Goal: Transaction & Acquisition: Purchase product/service

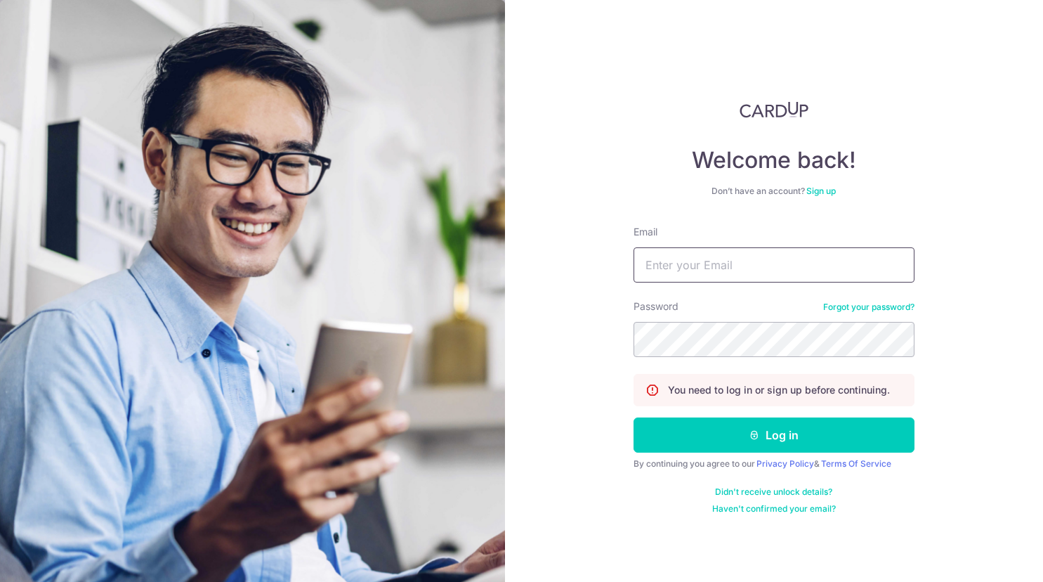
click at [731, 259] on input "Email" at bounding box center [774, 264] width 281 height 35
type input "[EMAIL_ADDRESS][DOMAIN_NAME]"
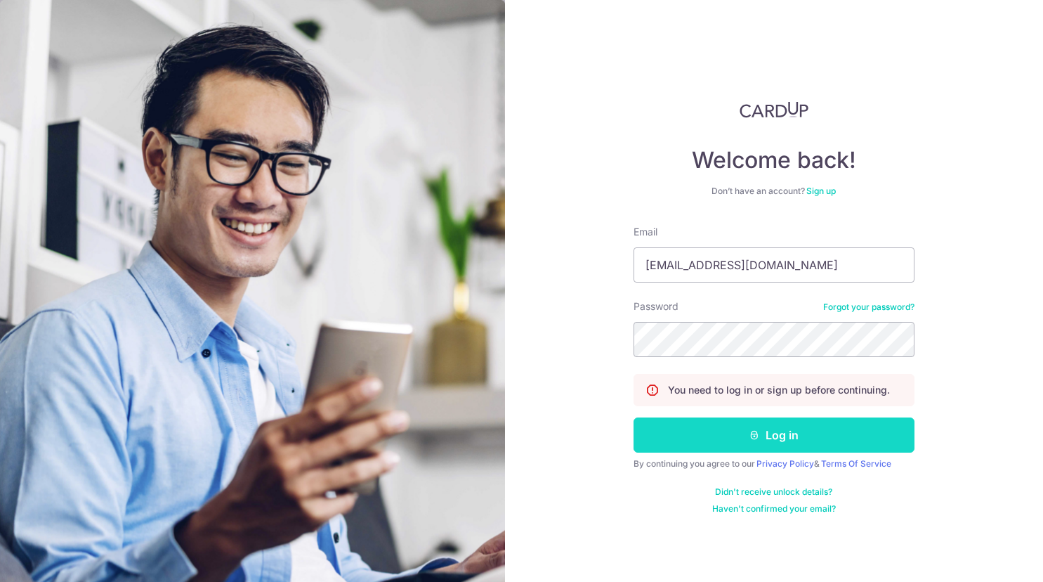
click at [832, 437] on button "Log in" at bounding box center [774, 434] width 281 height 35
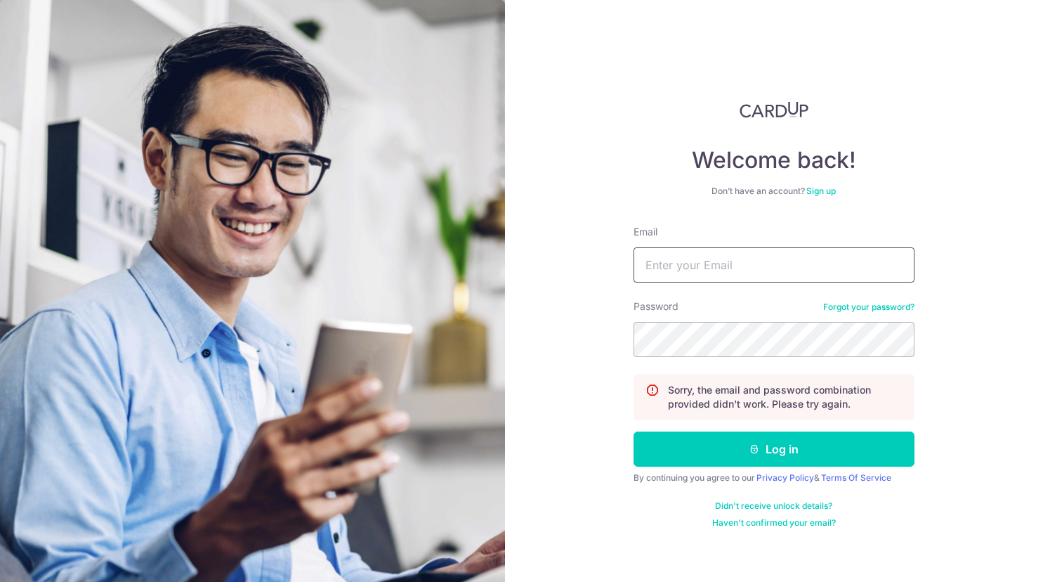
click at [687, 265] on input "Email" at bounding box center [774, 264] width 281 height 35
click at [688, 264] on input "Email" at bounding box center [774, 264] width 281 height 35
type input "masaryoto@gmail.com"
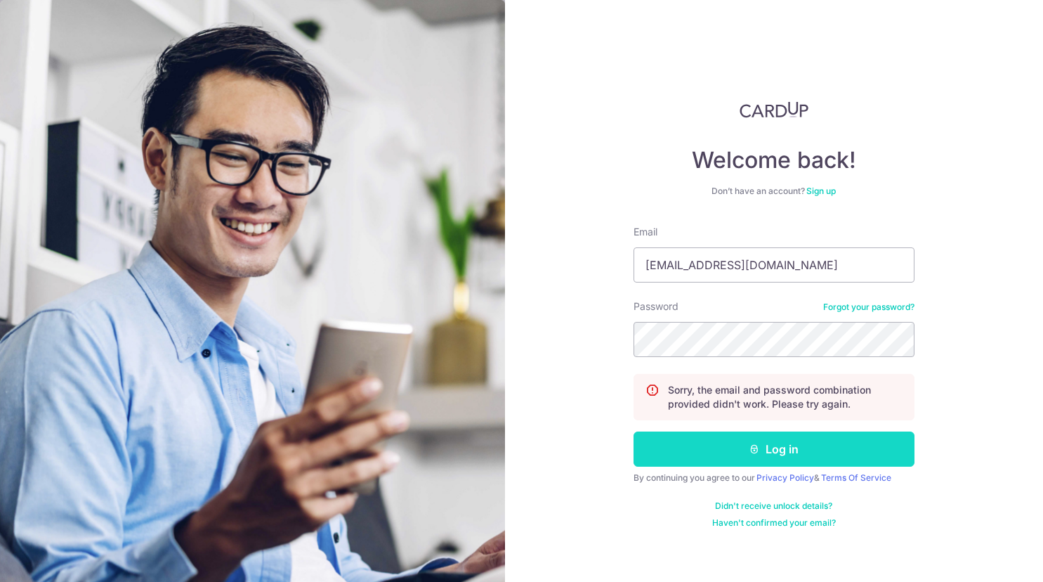
click at [829, 448] on button "Log in" at bounding box center [774, 448] width 281 height 35
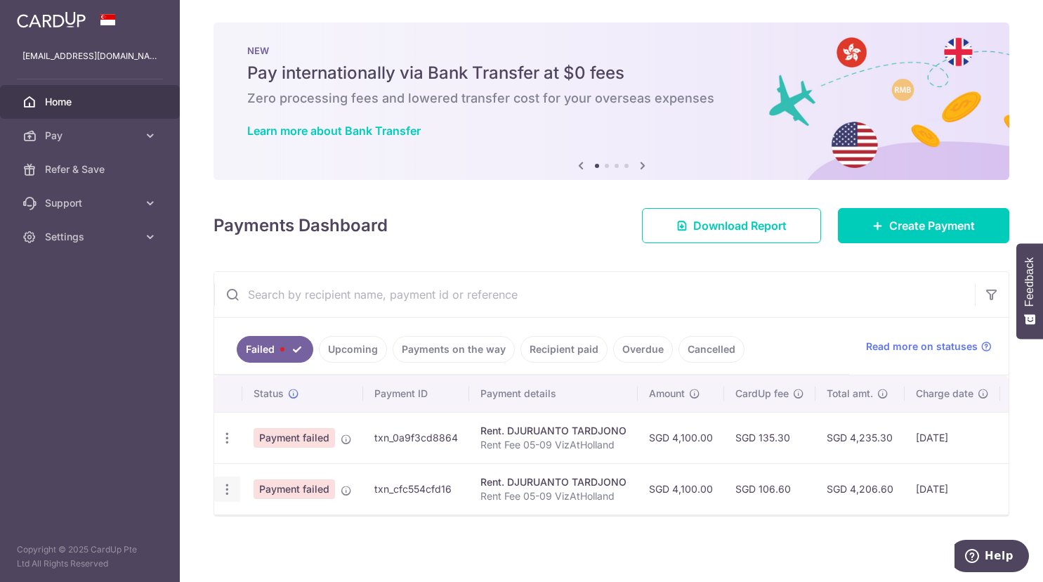
click at [229, 445] on icon "button" at bounding box center [227, 438] width 15 height 15
click at [244, 532] on link "Update payment" at bounding box center [288, 528] width 146 height 34
radio input "true"
type input "4,100.00"
type input "Rent Fee 05-09 VizAtHolland"
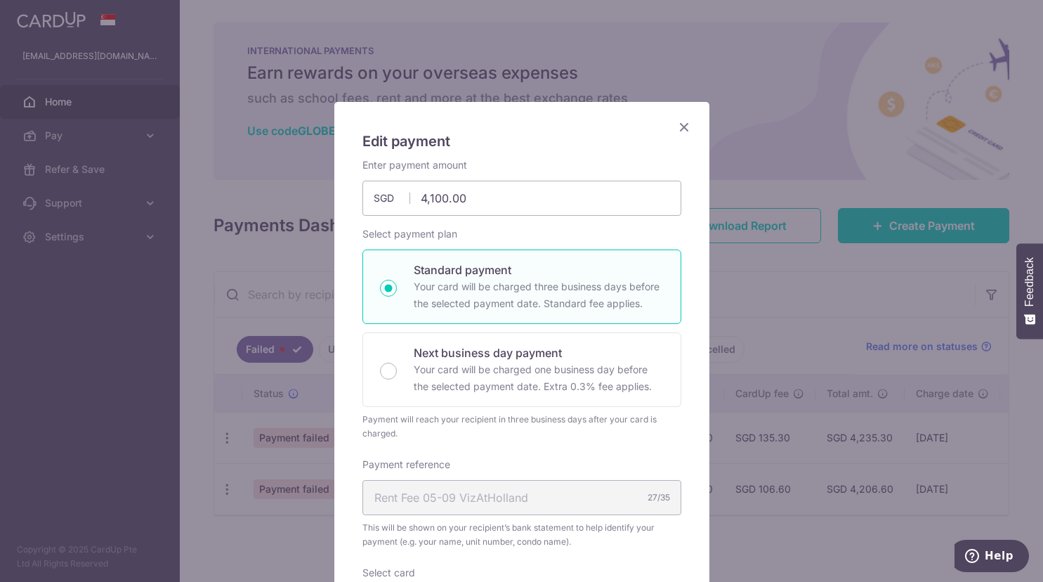
click at [679, 122] on icon "Close" at bounding box center [684, 127] width 17 height 18
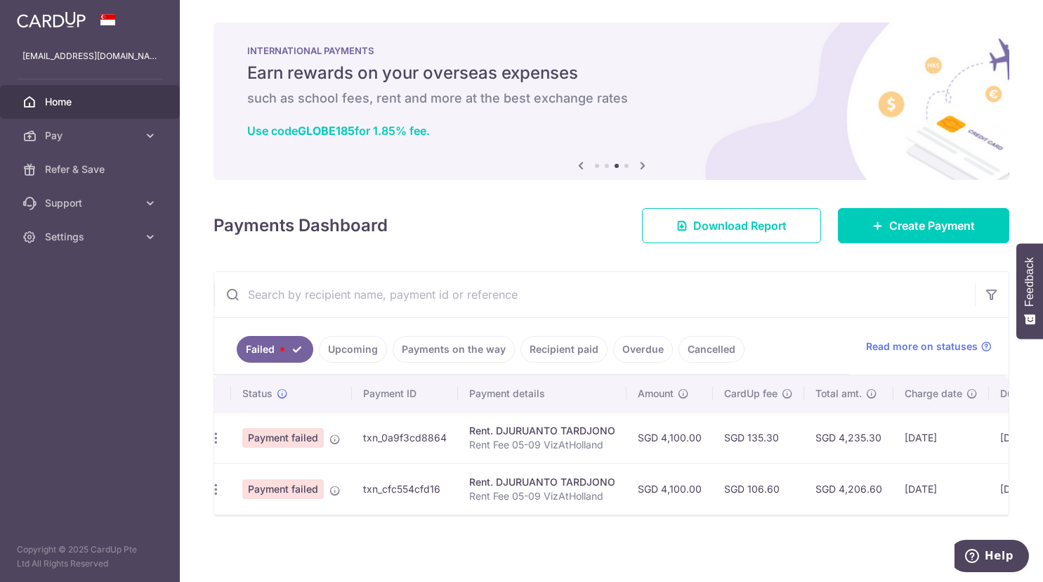
scroll to position [0, 168]
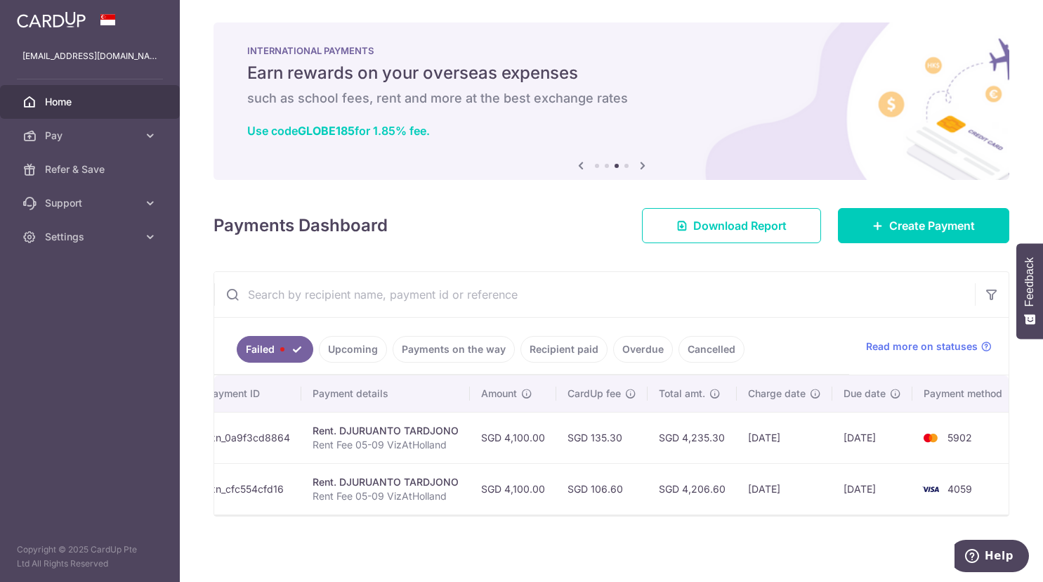
click at [869, 490] on td "05/09/2025" at bounding box center [872, 488] width 80 height 51
click at [786, 492] on td "02/09/2025" at bounding box center [785, 488] width 96 height 51
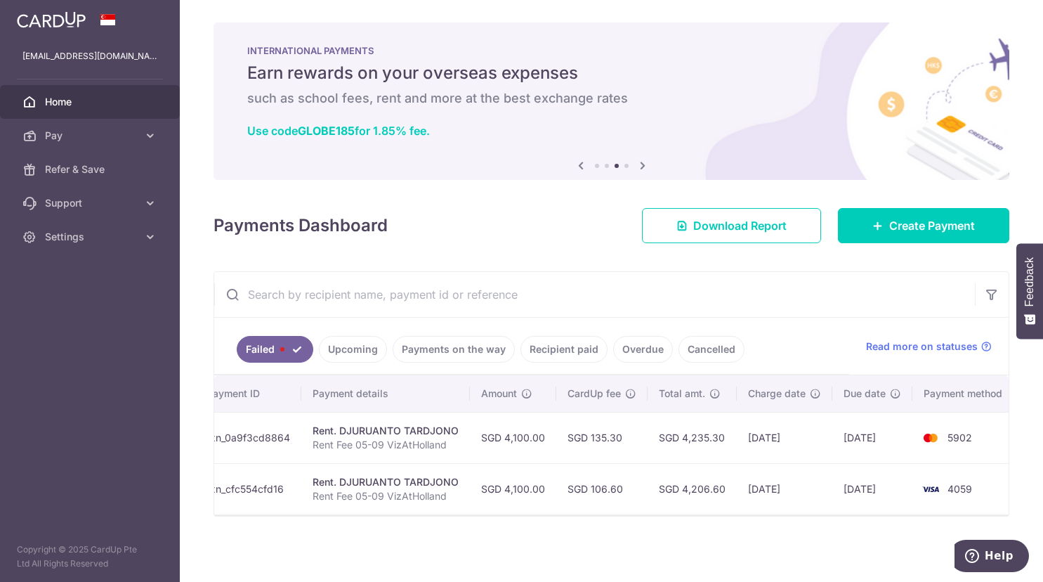
click at [786, 492] on td "02/09/2025" at bounding box center [785, 488] width 96 height 51
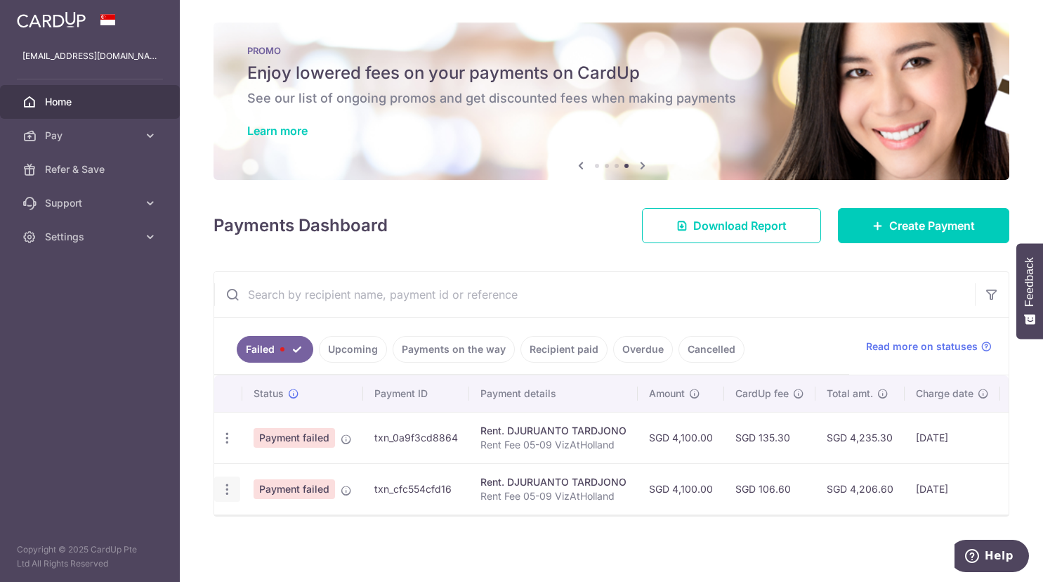
click at [228, 445] on icon "button" at bounding box center [227, 438] width 15 height 15
click at [234, 445] on div "Update payment" at bounding box center [227, 438] width 26 height 26
click at [231, 443] on icon "button" at bounding box center [227, 438] width 15 height 15
click at [446, 525] on div "× Pause Schedule Pause all future payments in this series Pause just this one p…" at bounding box center [611, 291] width 863 height 582
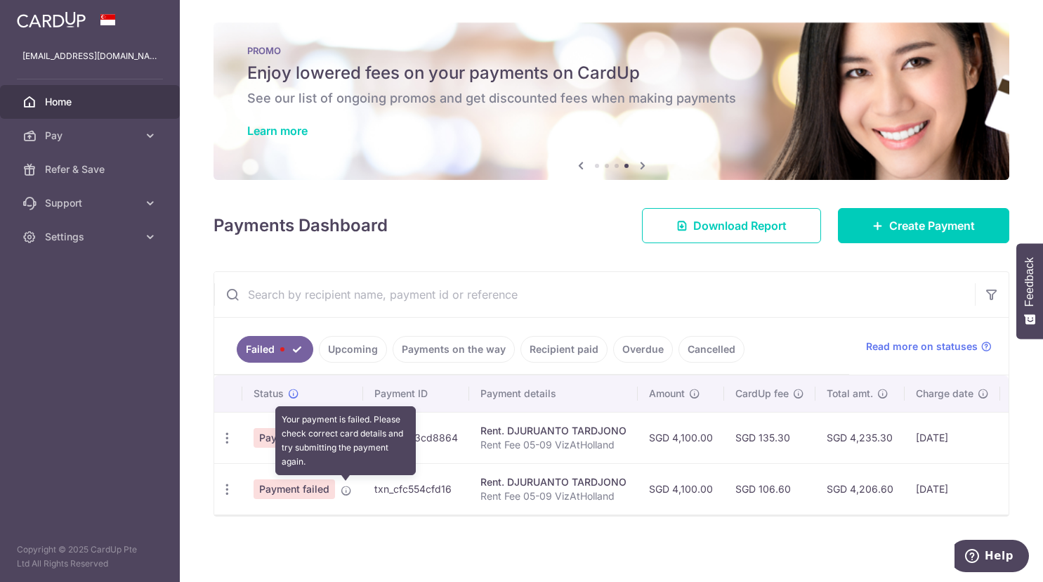
click at [348, 491] on icon at bounding box center [346, 490] width 11 height 11
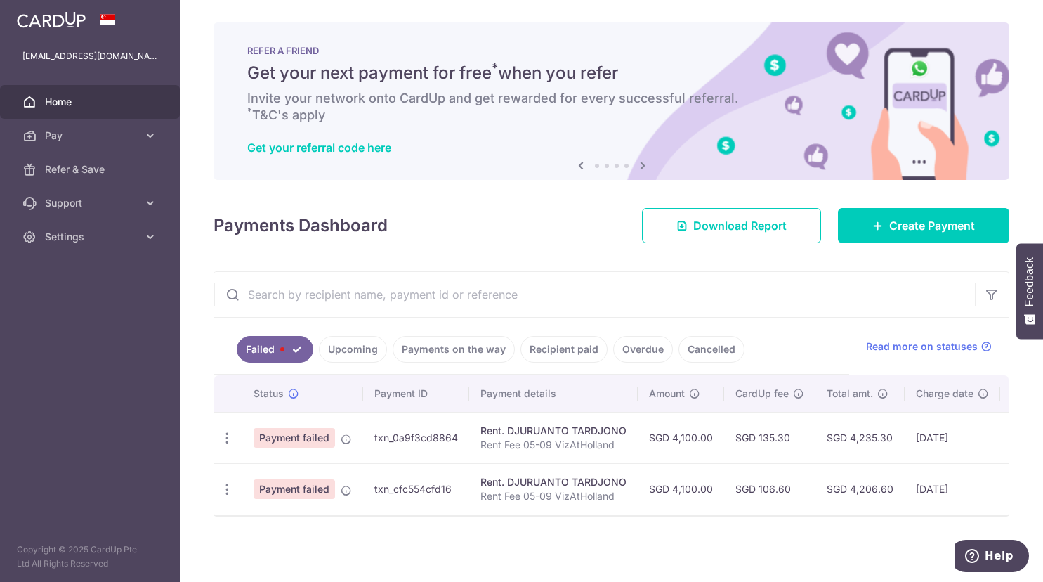
scroll to position [0, 168]
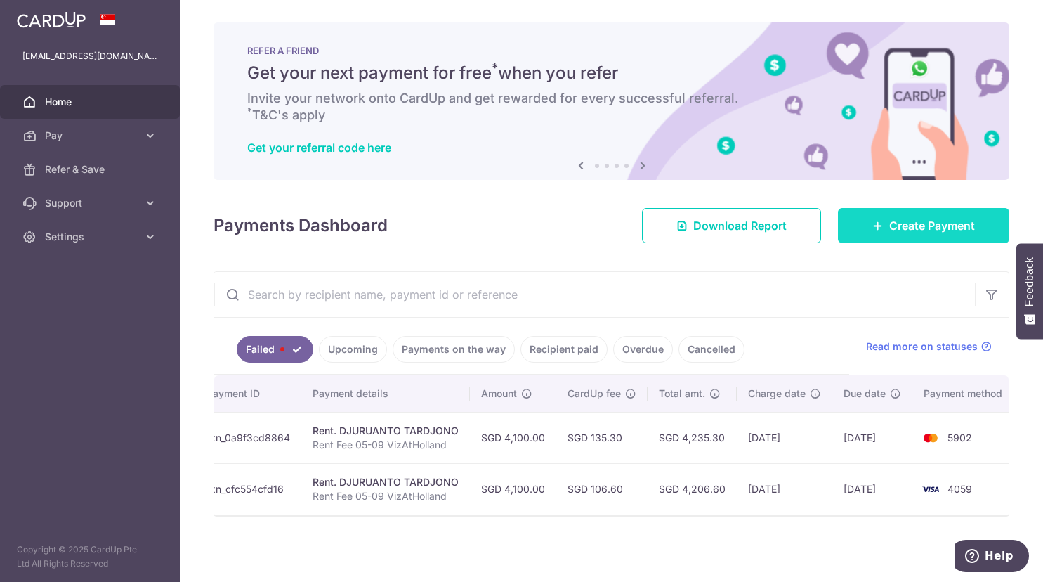
click at [939, 231] on span "Create Payment" at bounding box center [932, 225] width 86 height 17
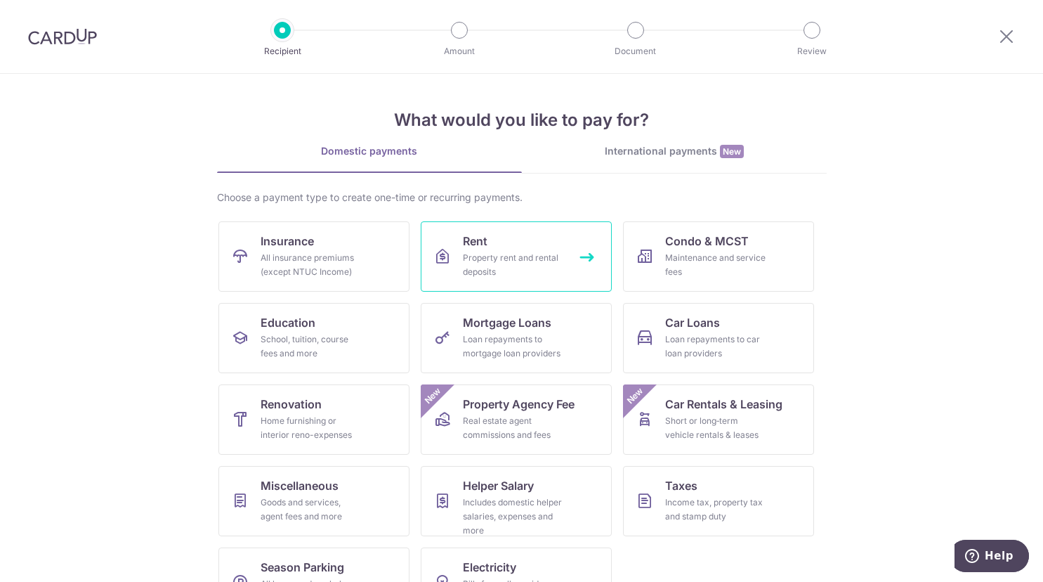
click at [571, 256] on link "Rent Property rent and rental deposits" at bounding box center [516, 256] width 191 height 70
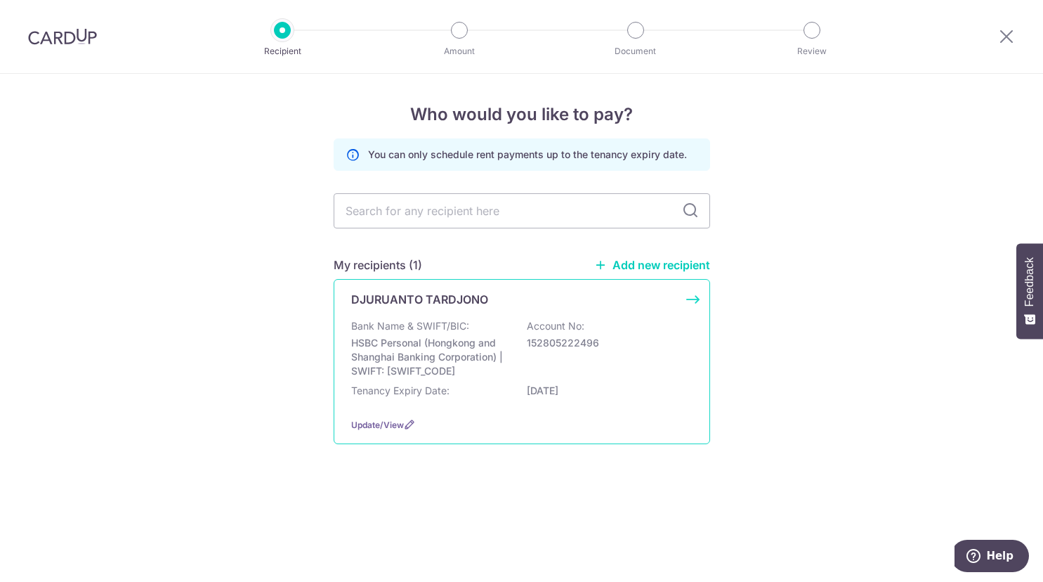
click at [475, 355] on p "HSBC Personal (Hongkong and Shanghai Banking Corporation) | SWIFT: HSBCSGS2XXX" at bounding box center [429, 357] width 157 height 42
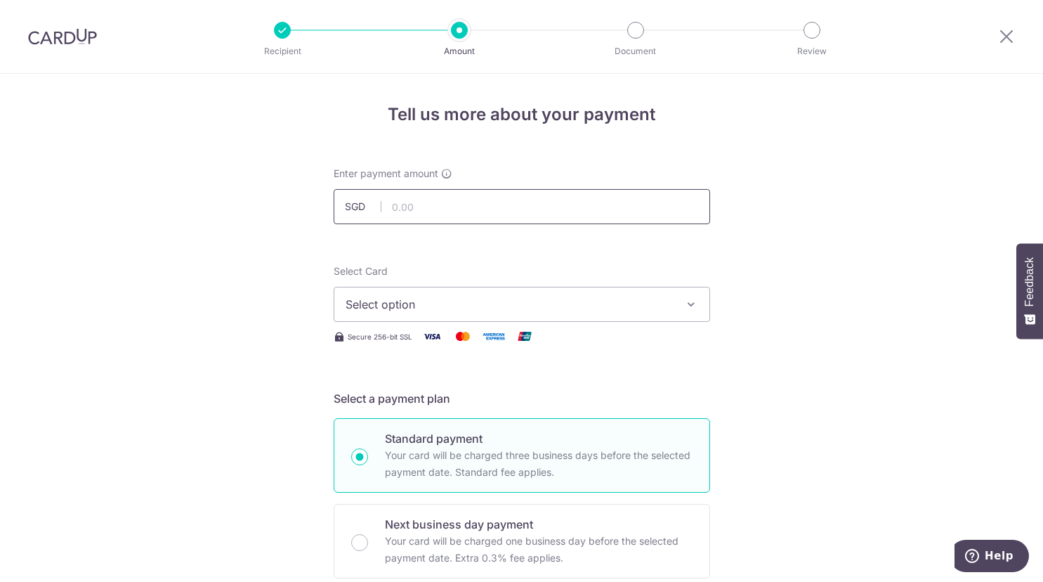
click at [492, 208] on input "text" at bounding box center [522, 206] width 377 height 35
type input "4,100.00"
click at [530, 309] on span "Select option" at bounding box center [509, 304] width 327 height 17
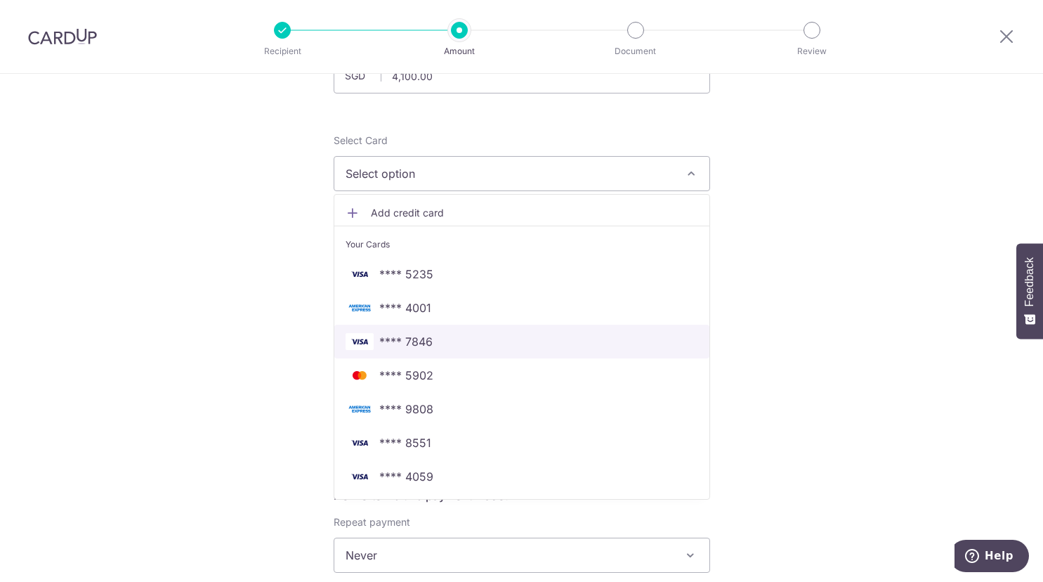
scroll to position [143, 0]
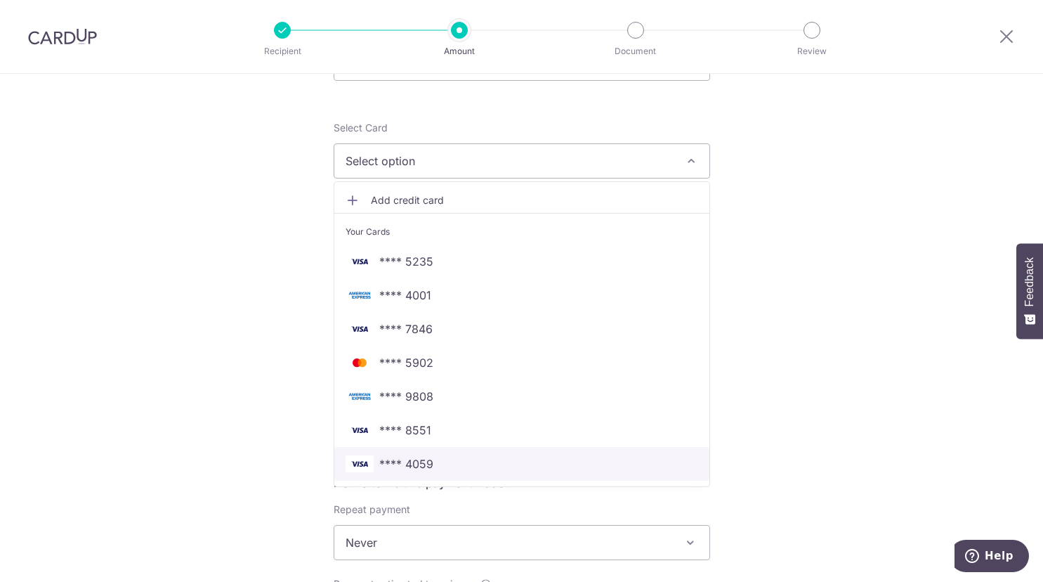
click at [437, 468] on span "**** 4059" at bounding box center [522, 463] width 353 height 17
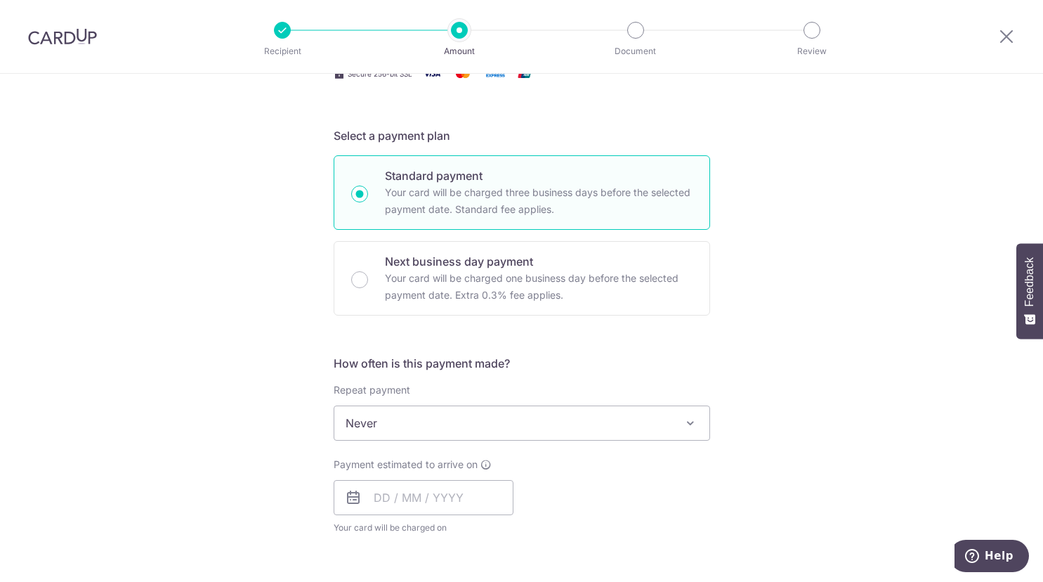
scroll to position [287, 0]
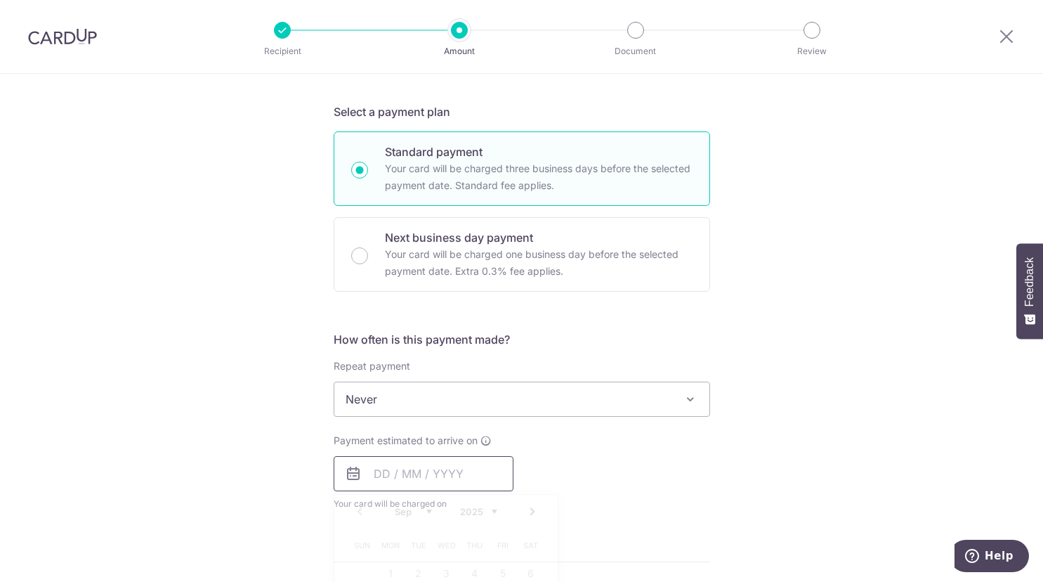
click at [431, 463] on input "text" at bounding box center [424, 473] width 180 height 35
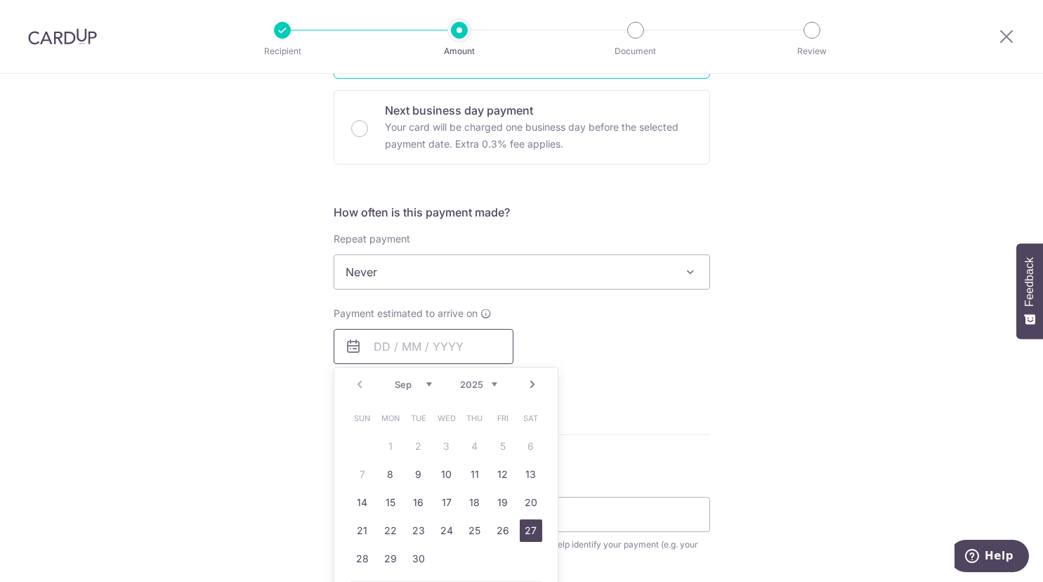
scroll to position [430, 0]
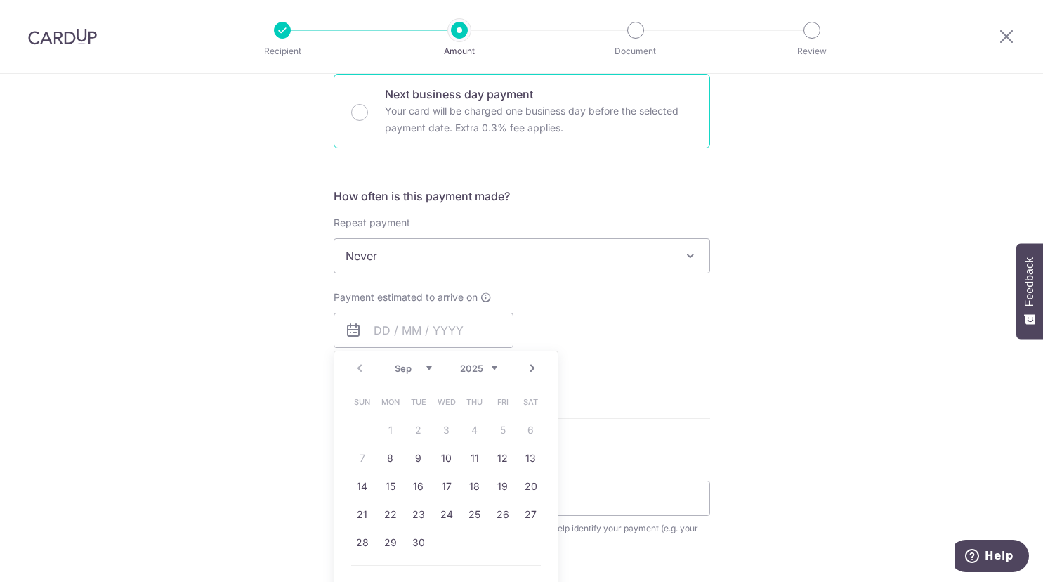
click at [492, 123] on p "Your card will be charged one business day before the selected payment date. Ex…" at bounding box center [539, 120] width 308 height 34
click at [368, 121] on input "Next business day payment Your card will be charged one business day before the…" at bounding box center [359, 112] width 17 height 17
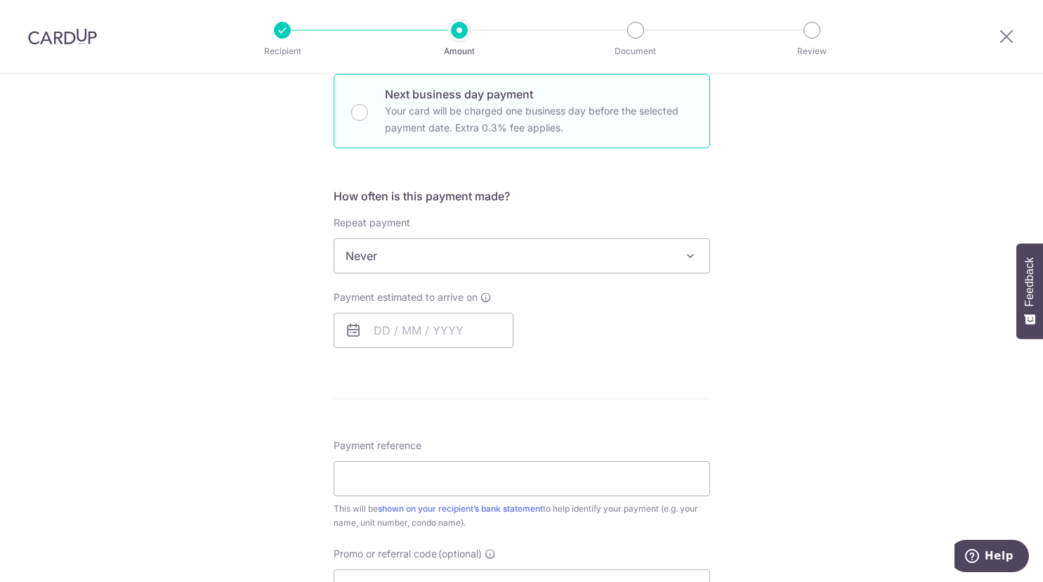
radio input "false"
radio input "true"
click at [417, 336] on input "text" at bounding box center [424, 330] width 180 height 35
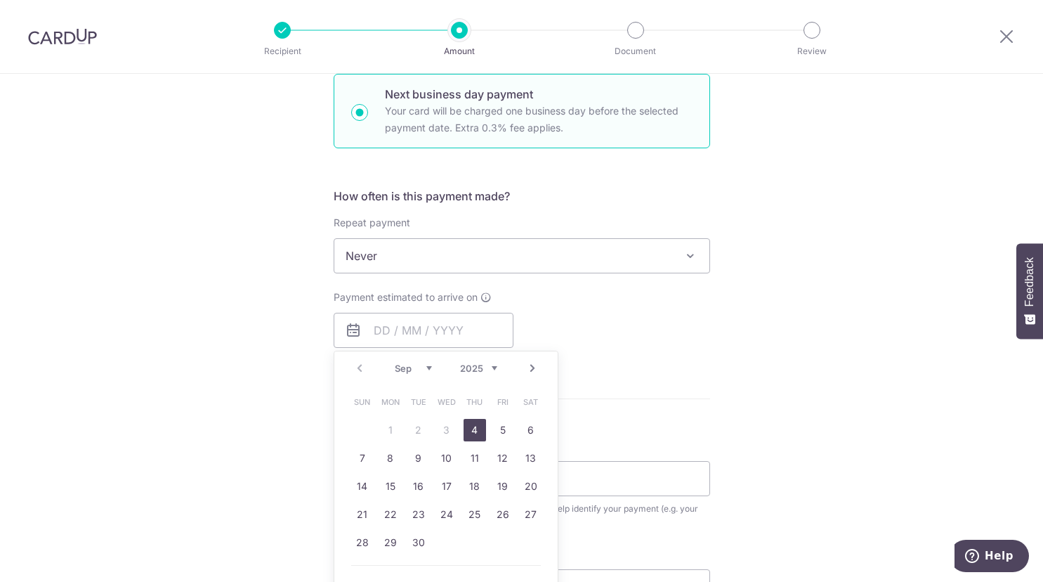
click at [477, 433] on link "4" at bounding box center [475, 430] width 22 height 22
type input "04/09/2025"
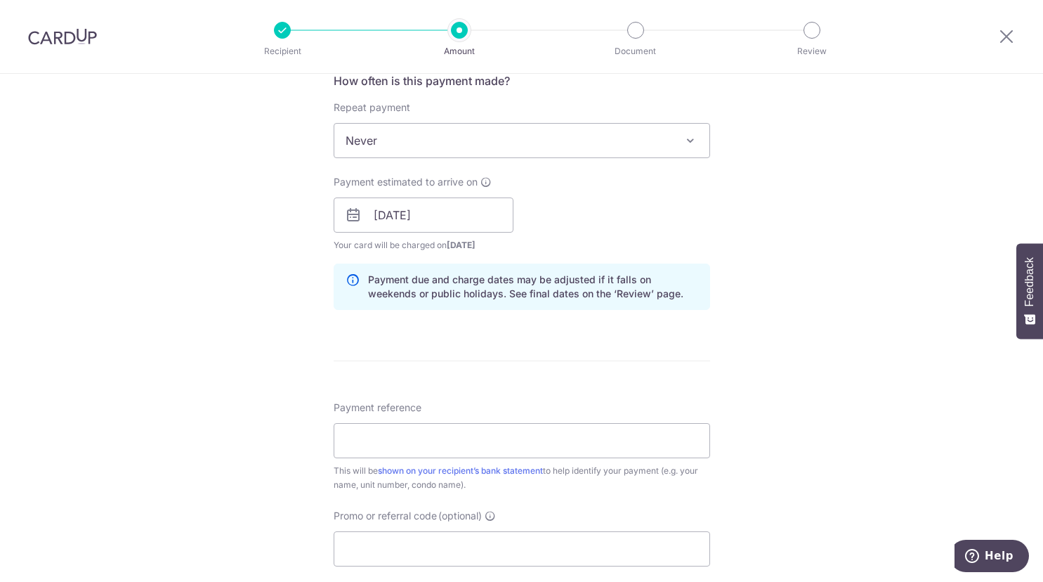
scroll to position [573, 0]
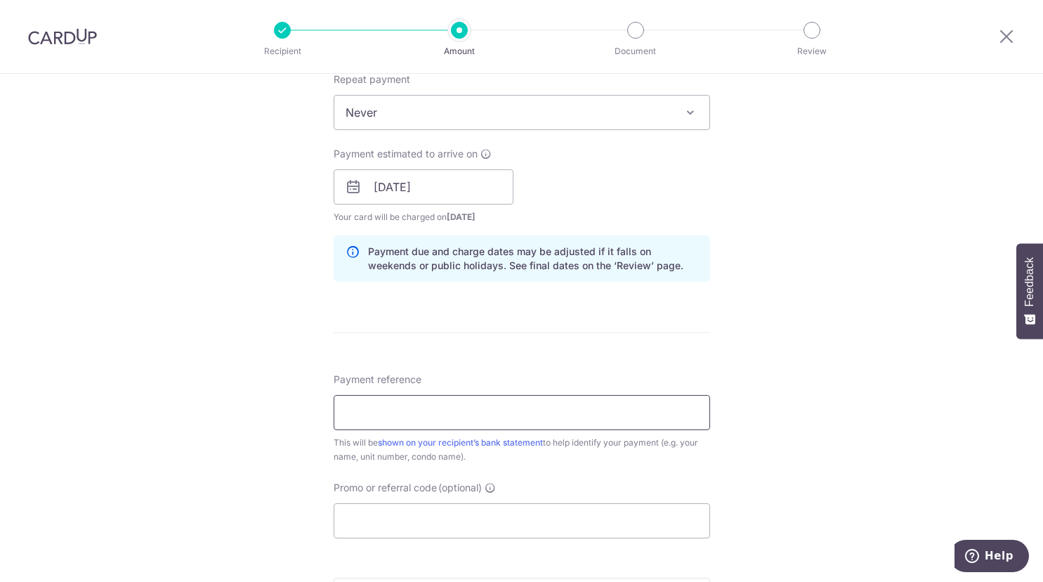
click at [535, 414] on input "Payment reference" at bounding box center [522, 412] width 377 height 35
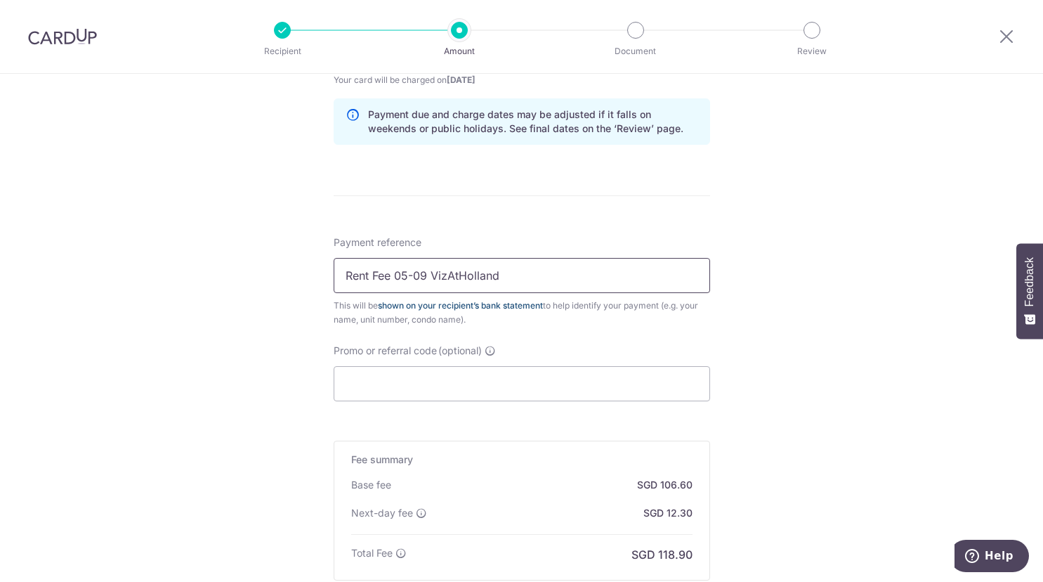
scroll to position [716, 0]
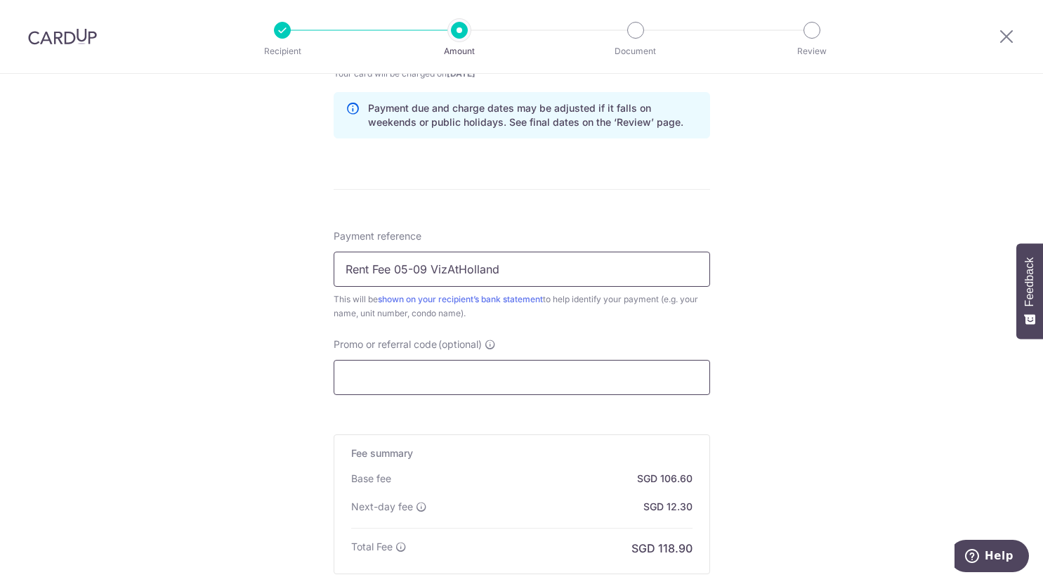
type input "Rent Fee 05-09 VizAtHolland"
click at [503, 380] on input "Promo or referral code (optional)" at bounding box center [522, 377] width 377 height 35
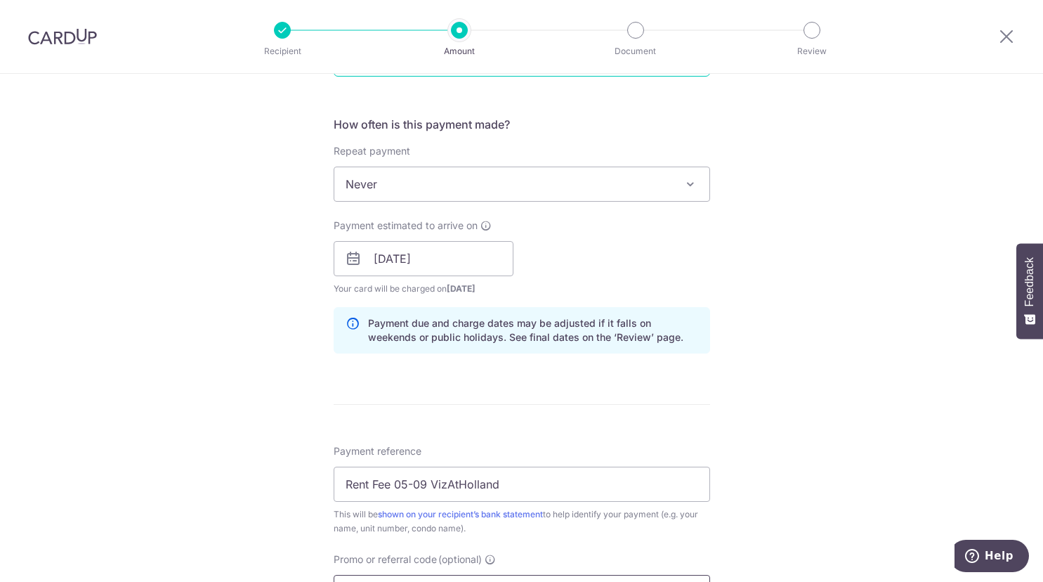
scroll to position [860, 0]
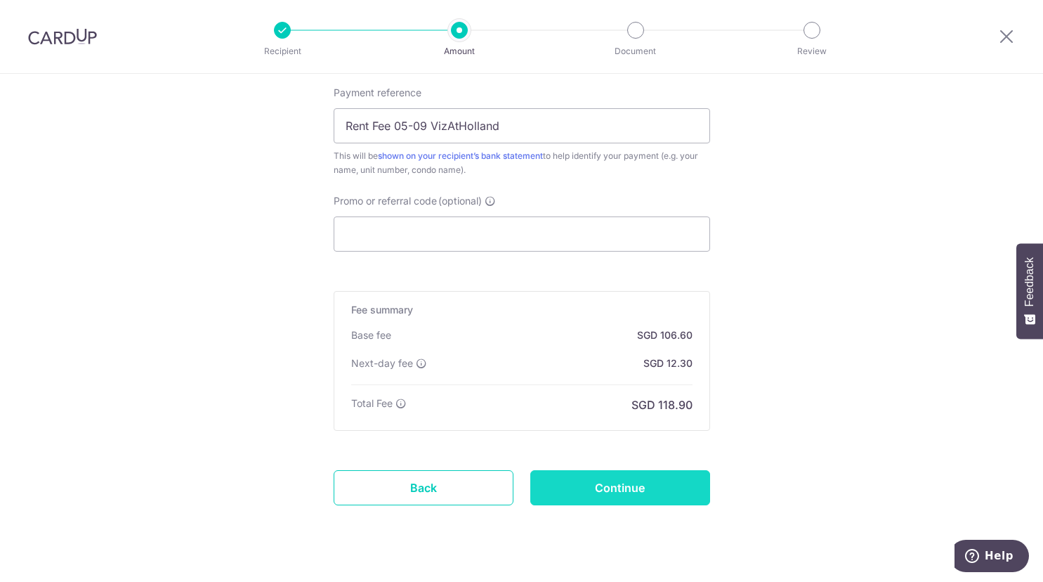
click at [632, 492] on input "Continue" at bounding box center [620, 487] width 180 height 35
type input "Create Schedule"
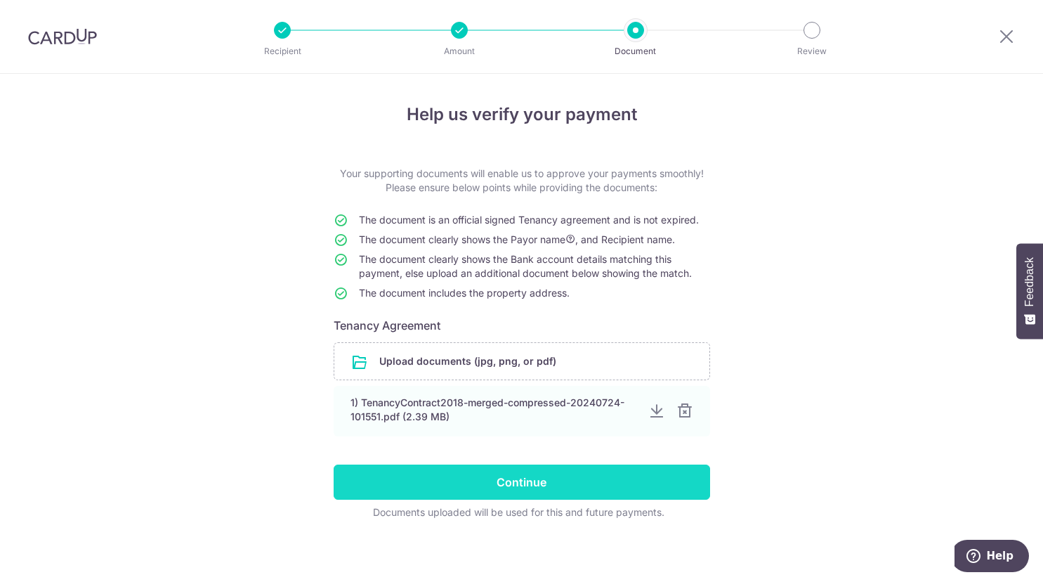
click at [623, 482] on input "Continue" at bounding box center [522, 481] width 377 height 35
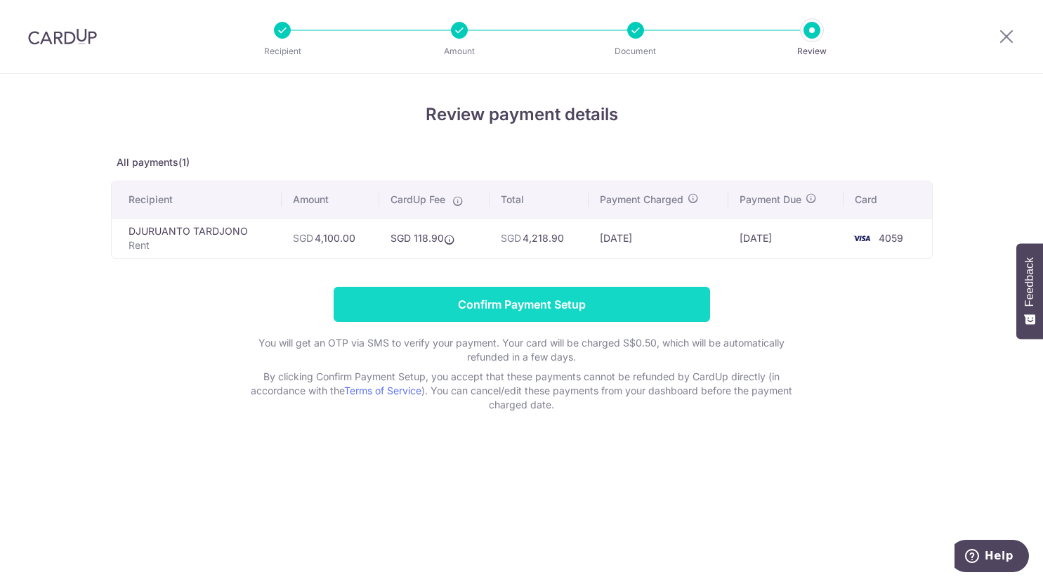
click at [558, 319] on input "Confirm Payment Setup" at bounding box center [522, 304] width 377 height 35
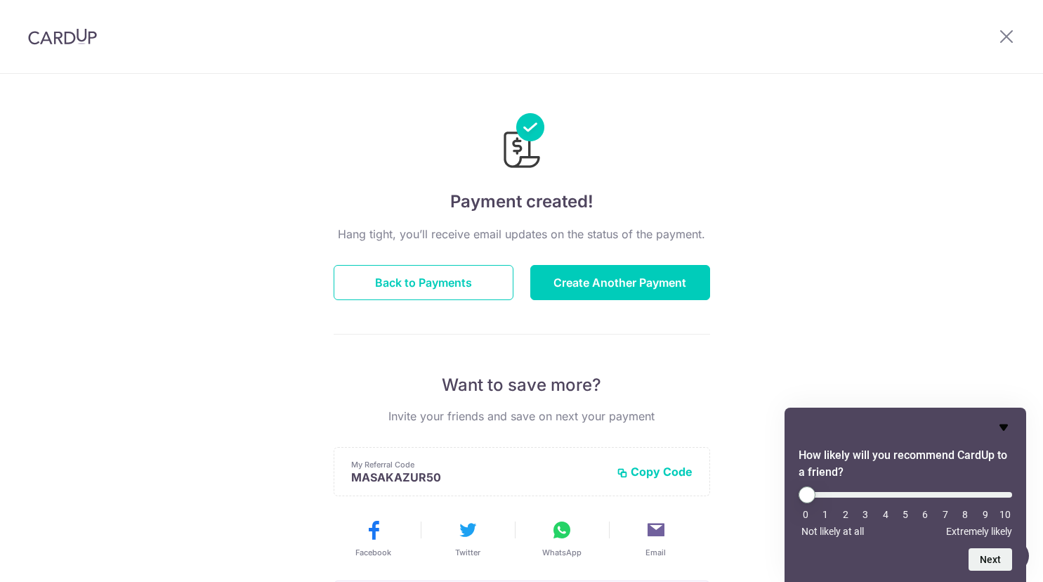
click at [999, 420] on icon "Hide survey" at bounding box center [1003, 427] width 17 height 17
